Goal: Task Accomplishment & Management: Use online tool/utility

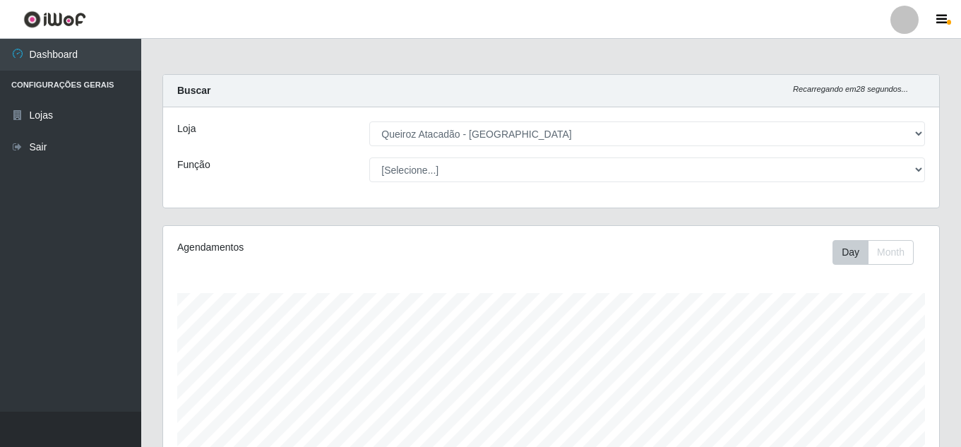
select select "225"
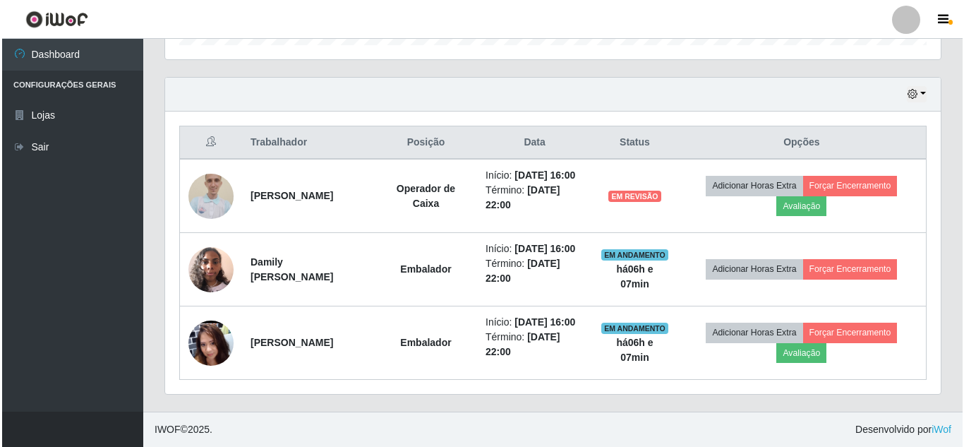
scroll to position [293, 776]
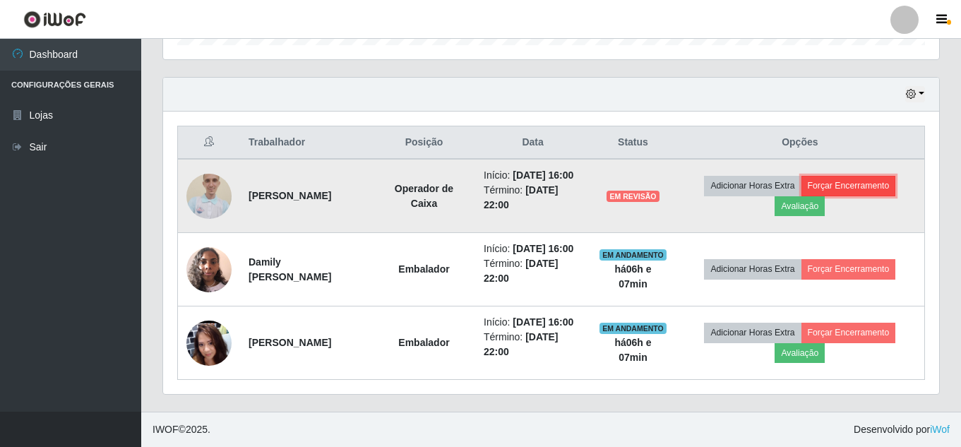
click at [851, 184] on button "Forçar Encerramento" at bounding box center [848, 186] width 95 height 20
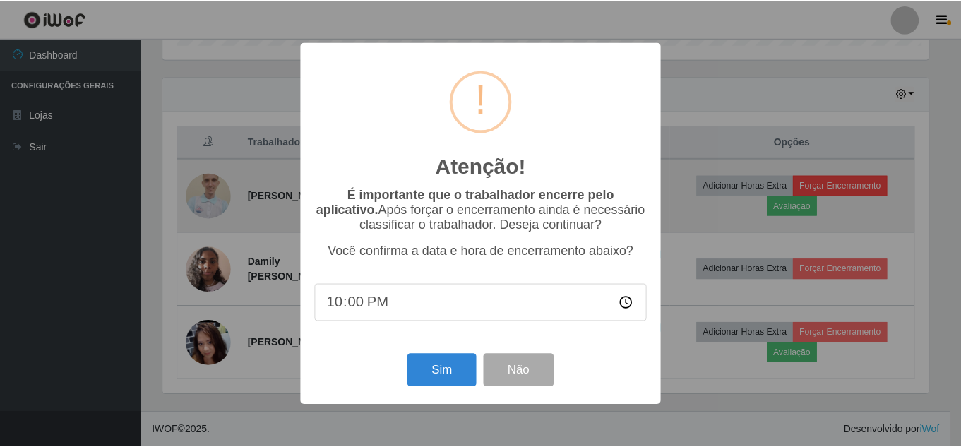
scroll to position [293, 769]
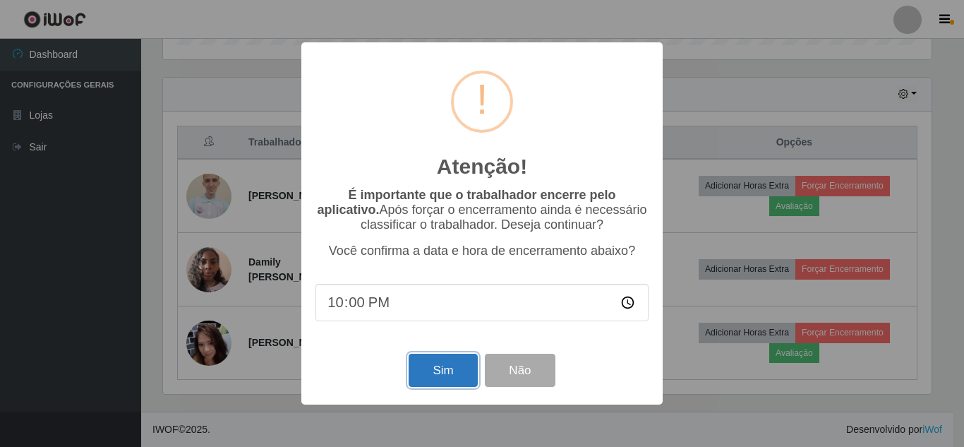
click at [450, 363] on button "Sim" at bounding box center [443, 370] width 68 height 33
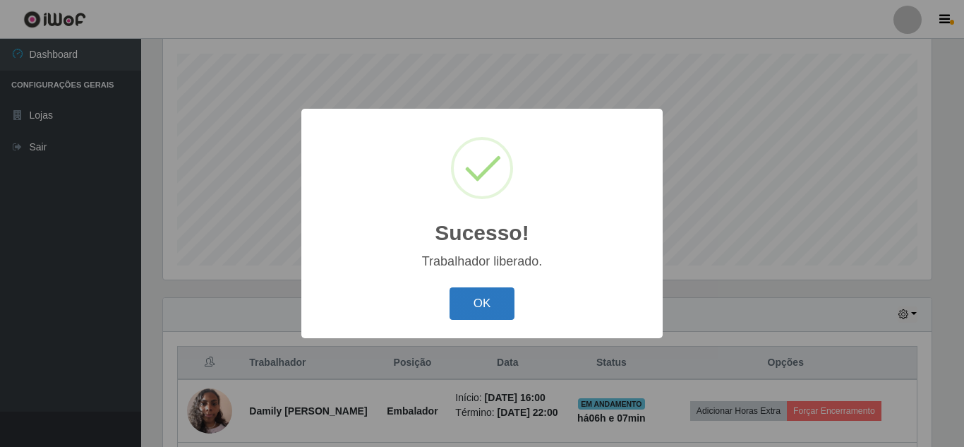
click at [496, 299] on button "OK" at bounding box center [483, 303] width 66 height 33
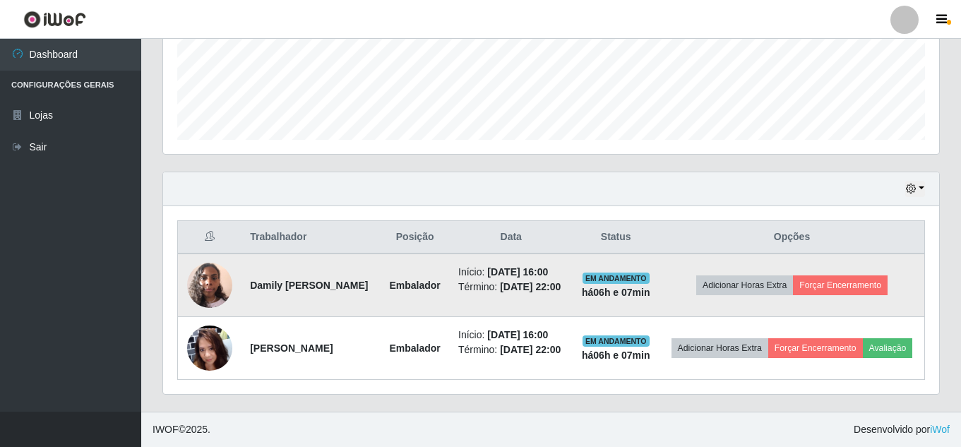
scroll to position [386, 0]
click at [862, 275] on button "Forçar Encerramento" at bounding box center [840, 285] width 95 height 20
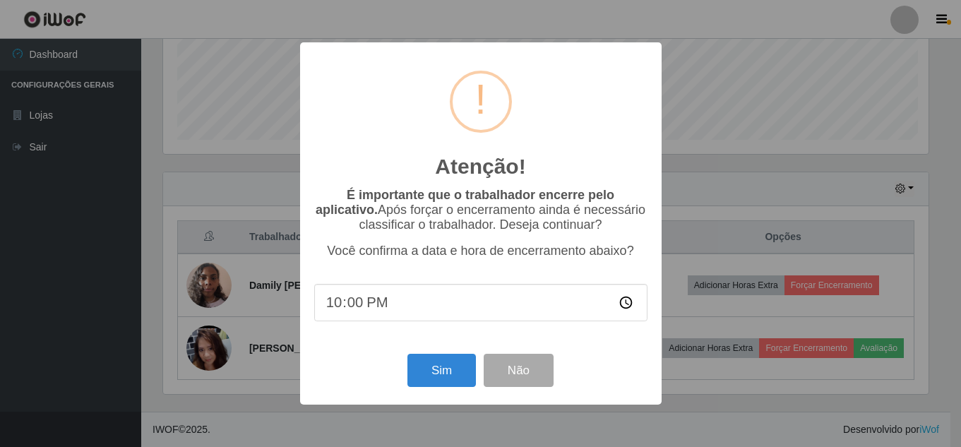
scroll to position [293, 769]
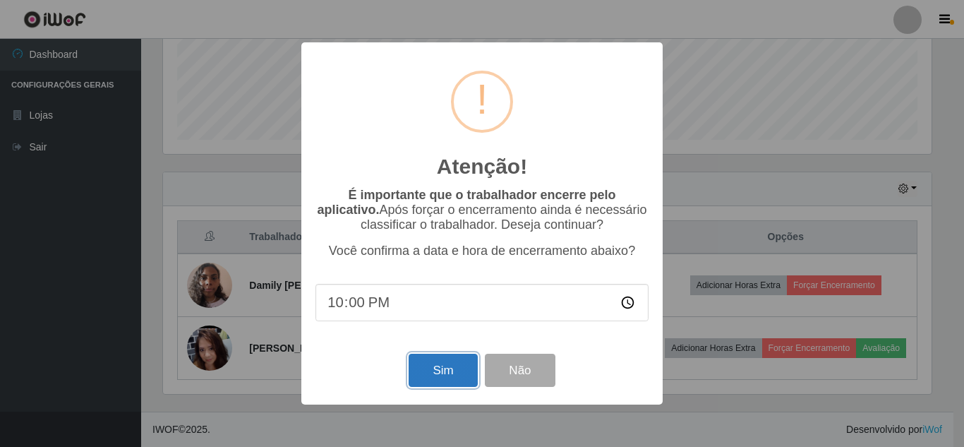
click at [457, 387] on button "Sim" at bounding box center [443, 370] width 68 height 33
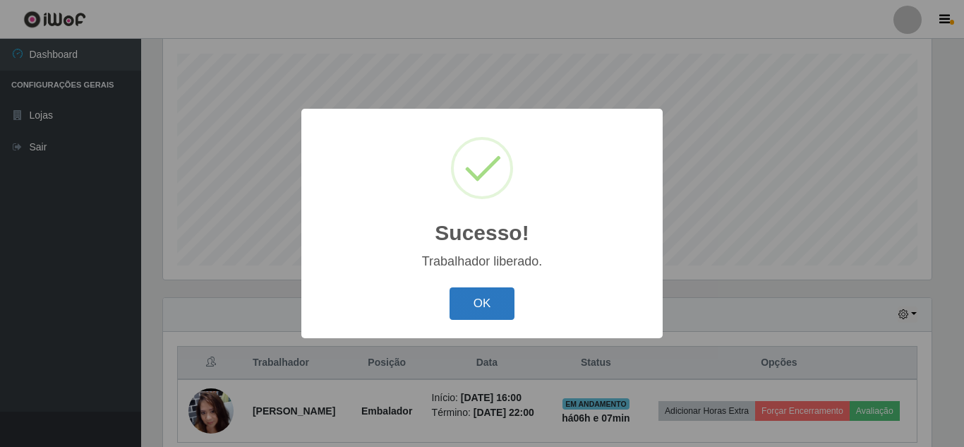
click at [485, 310] on button "OK" at bounding box center [483, 303] width 66 height 33
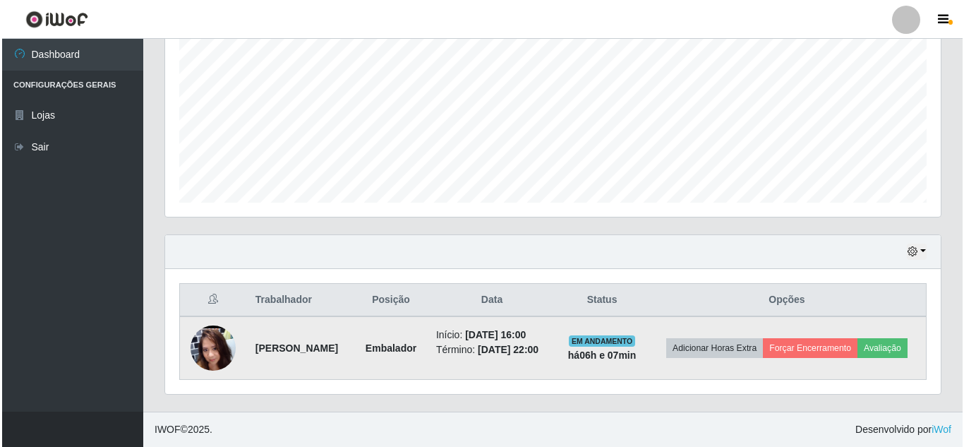
scroll to position [313, 0]
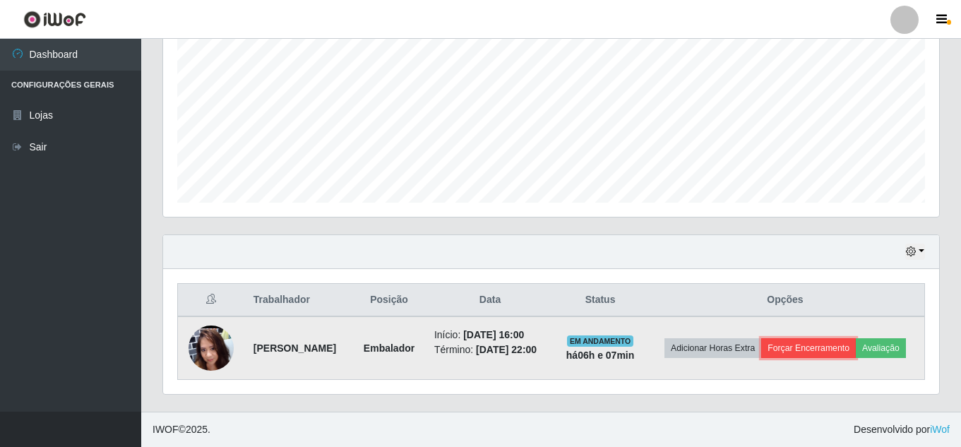
click at [845, 339] on button "Forçar Encerramento" at bounding box center [808, 348] width 95 height 20
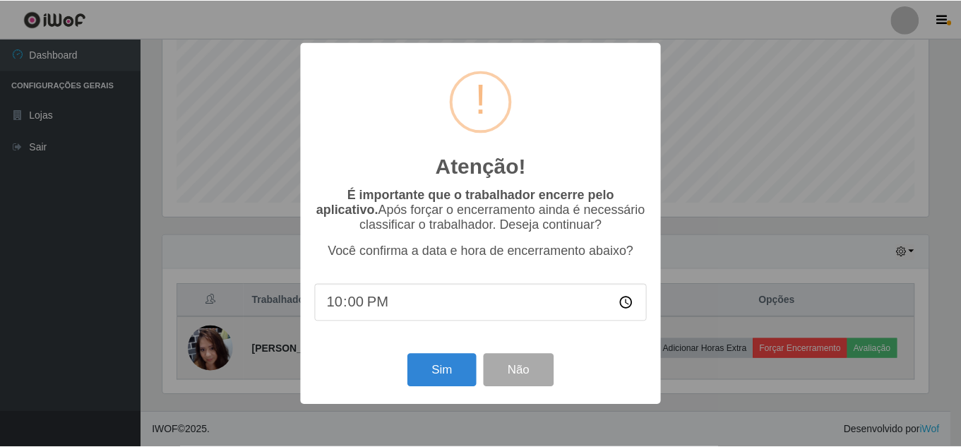
scroll to position [293, 769]
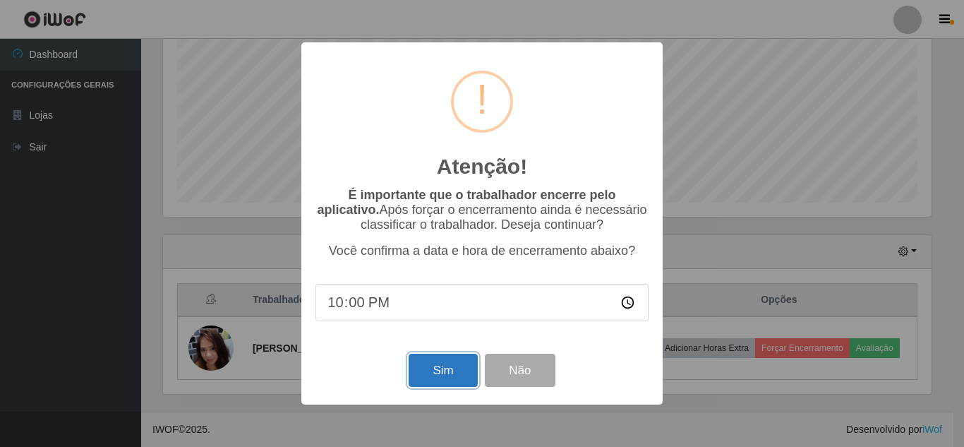
click at [462, 375] on button "Sim" at bounding box center [443, 370] width 68 height 33
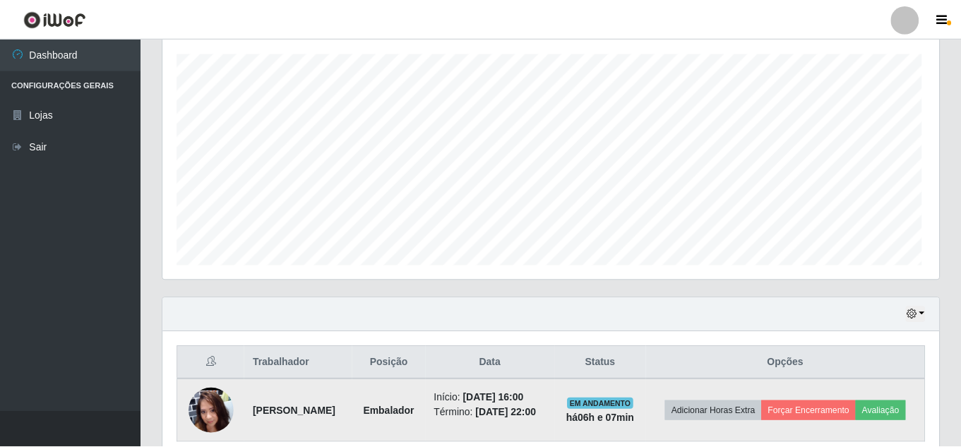
scroll to position [0, 0]
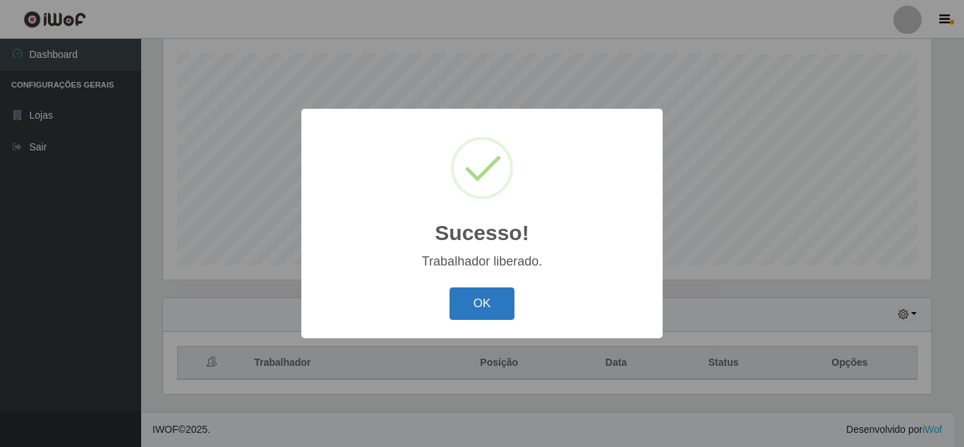
click at [477, 306] on button "OK" at bounding box center [483, 303] width 66 height 33
